Goal: Task Accomplishment & Management: Use online tool/utility

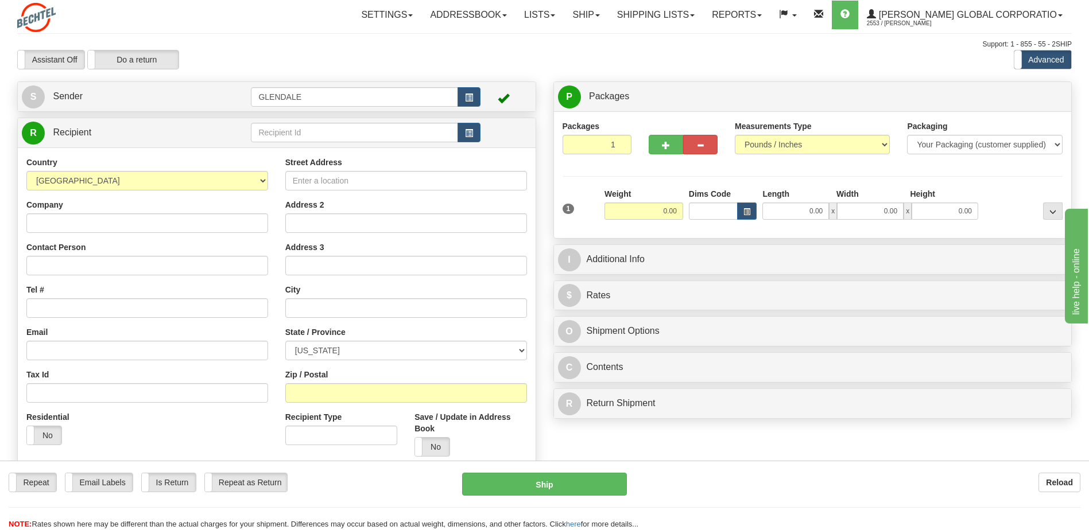
click at [60, 84] on div "S Sender [GEOGRAPHIC_DATA]" at bounding box center [277, 96] width 518 height 29
click at [52, 95] on link "S Sender" at bounding box center [136, 97] width 229 height 24
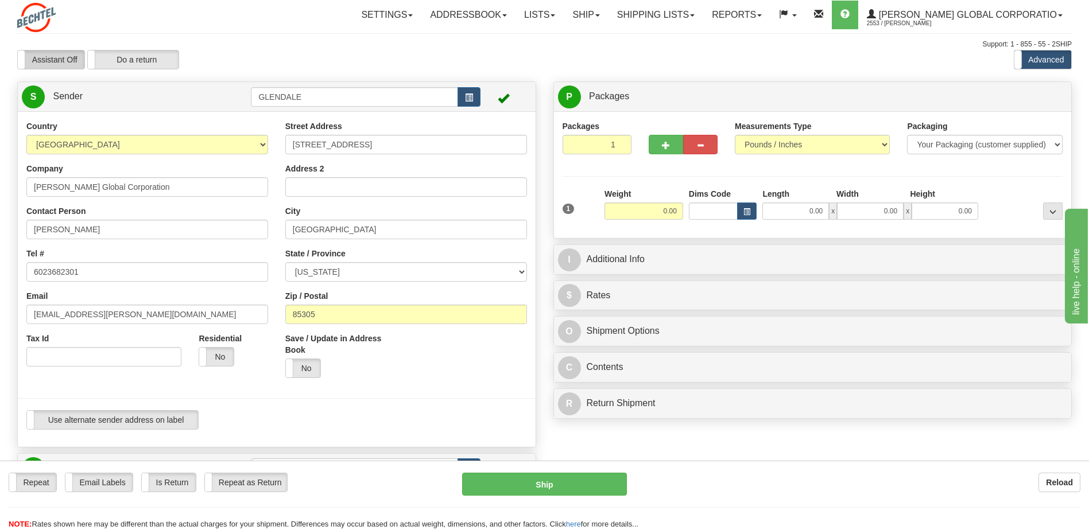
click at [51, 60] on label "Assistant Off" at bounding box center [51, 60] width 67 height 18
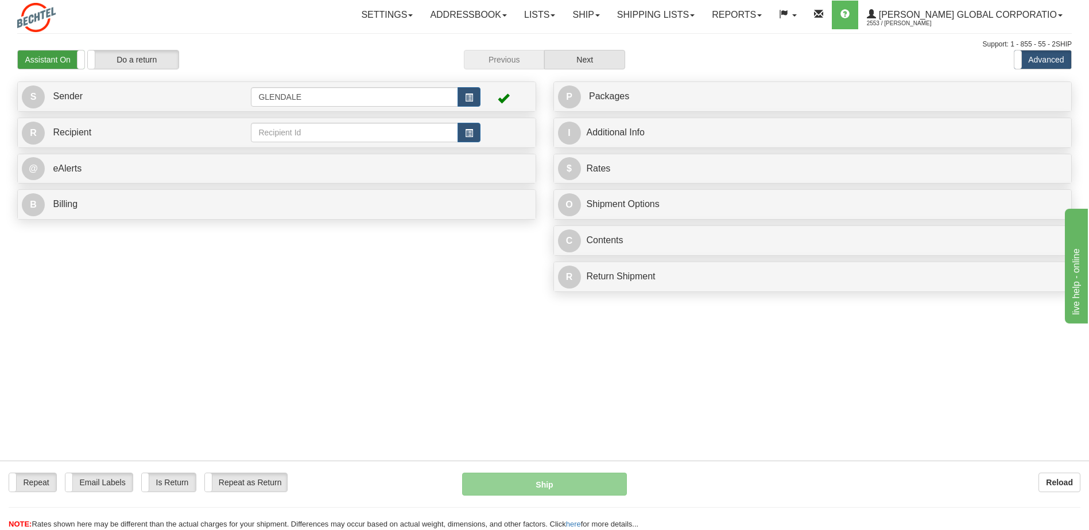
click at [41, 60] on label "Assistant On" at bounding box center [51, 60] width 67 height 18
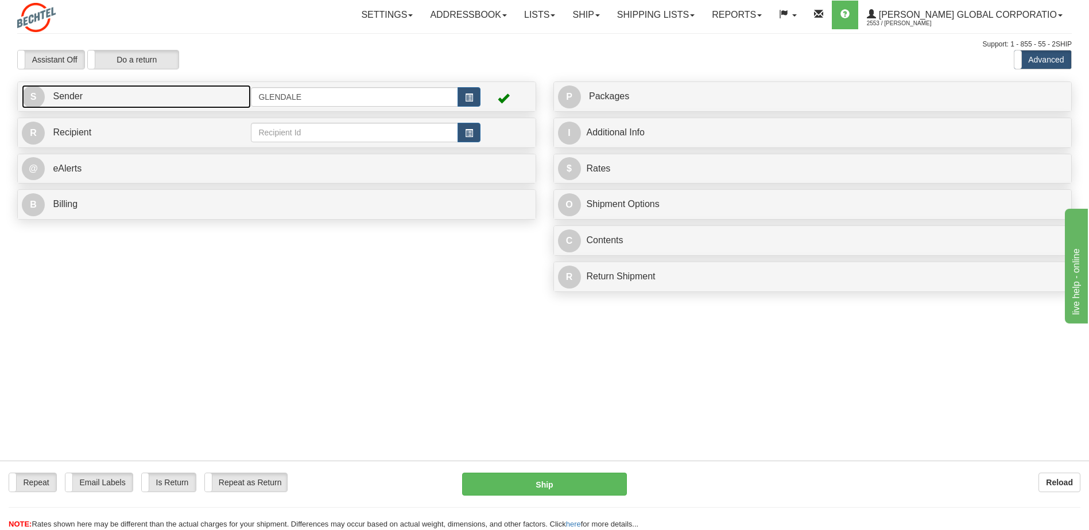
click at [49, 98] on link "S Sender" at bounding box center [136, 97] width 229 height 24
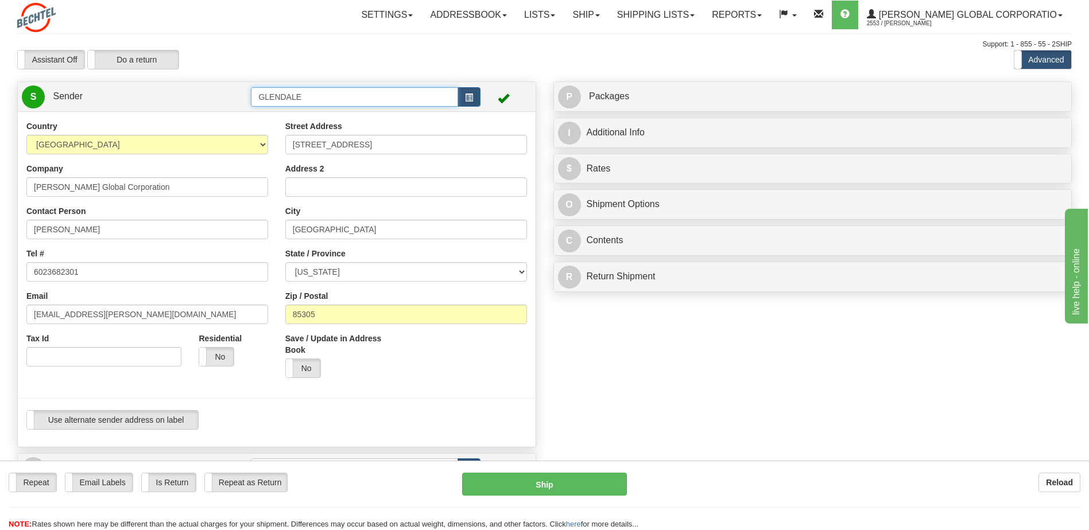
click at [320, 99] on input "GLENDALE" at bounding box center [354, 97] width 207 height 20
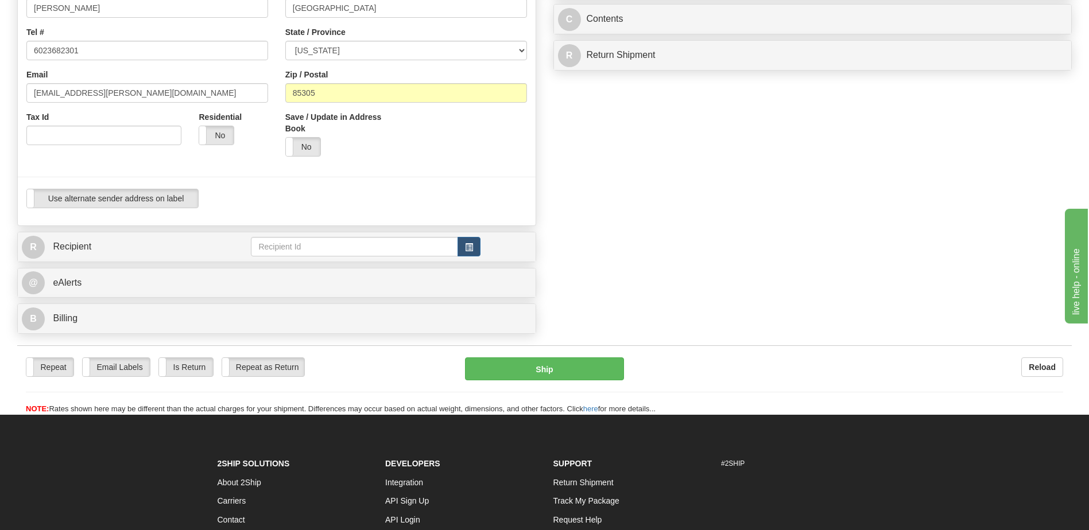
scroll to position [230, 0]
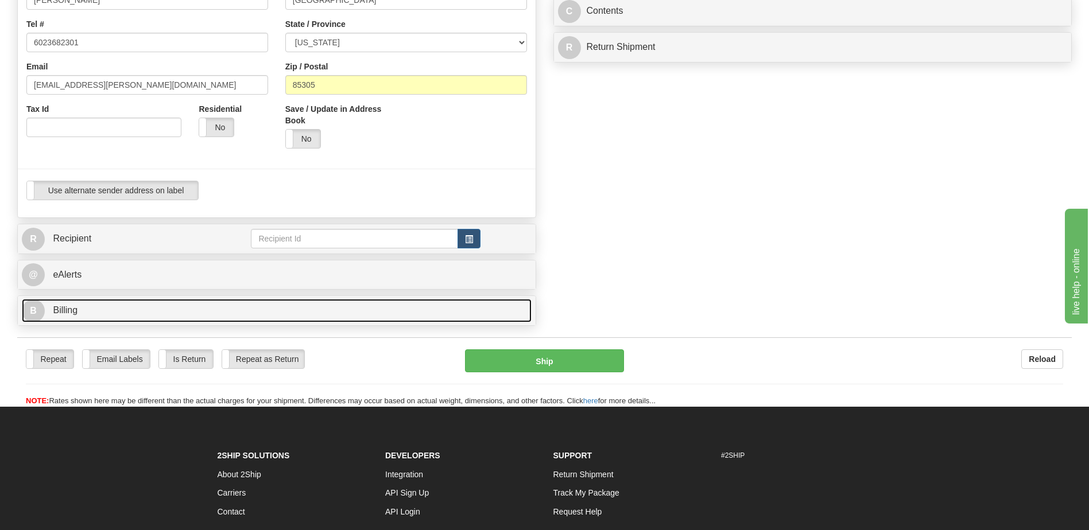
click at [87, 314] on link "B Billing" at bounding box center [277, 311] width 510 height 24
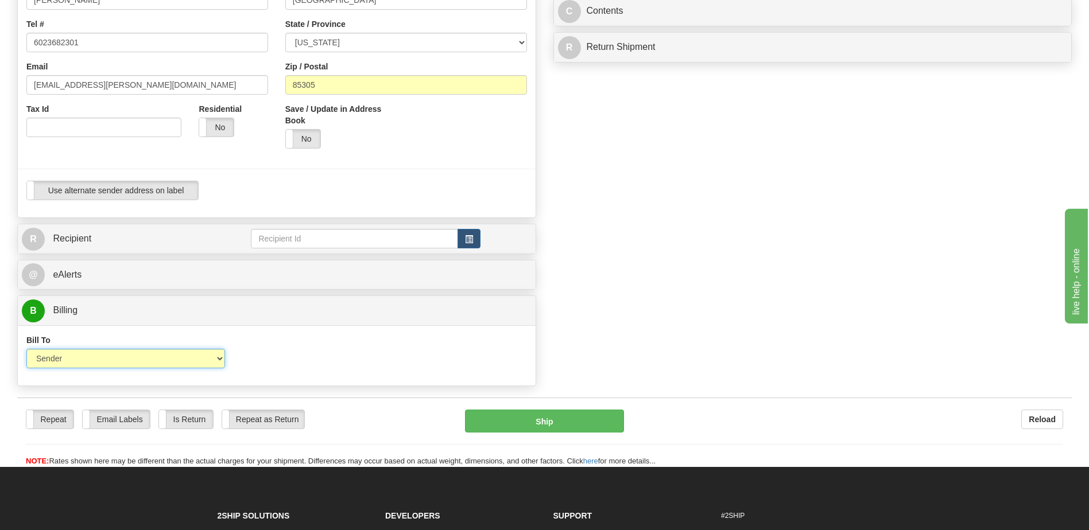
click at [121, 351] on select "Sender Recipient Third Party Collect" at bounding box center [125, 359] width 199 height 20
select select "2"
click at [26, 349] on select "Sender Recipient Third Party Collect" at bounding box center [125, 359] width 199 height 20
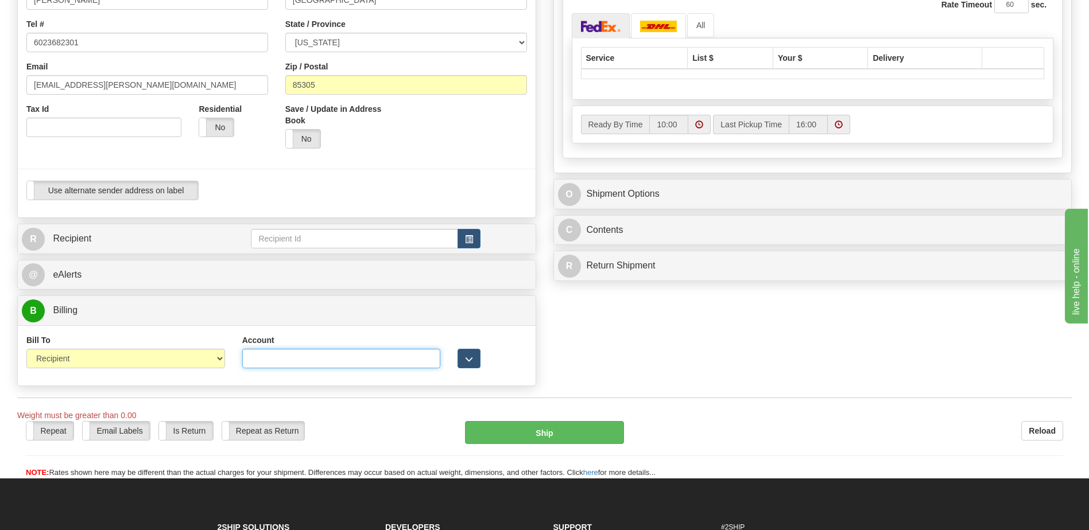
click at [269, 362] on input "Account" at bounding box center [341, 359] width 199 height 20
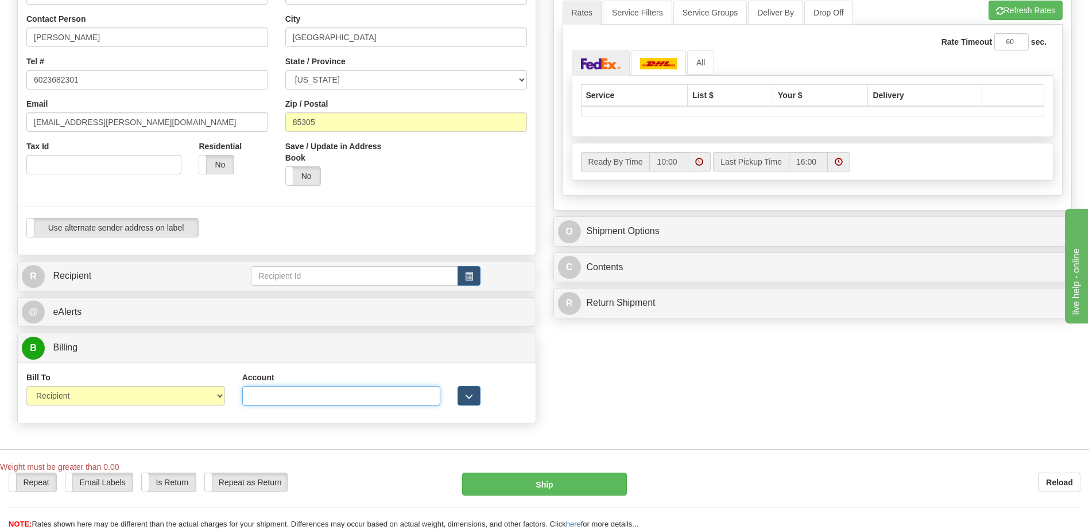
scroll to position [172, 0]
